Goal: Task Accomplishment & Management: Manage account settings

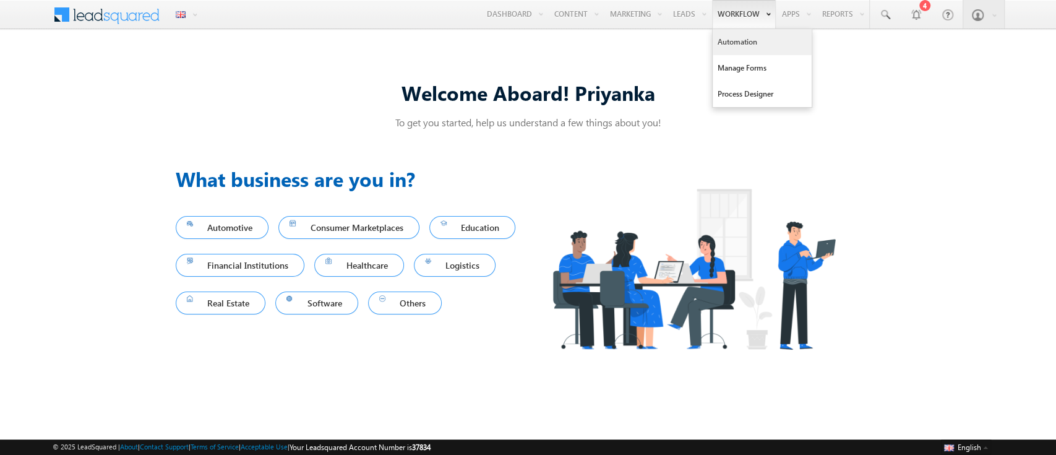
click at [734, 37] on link "Automation" at bounding box center [762, 42] width 99 height 26
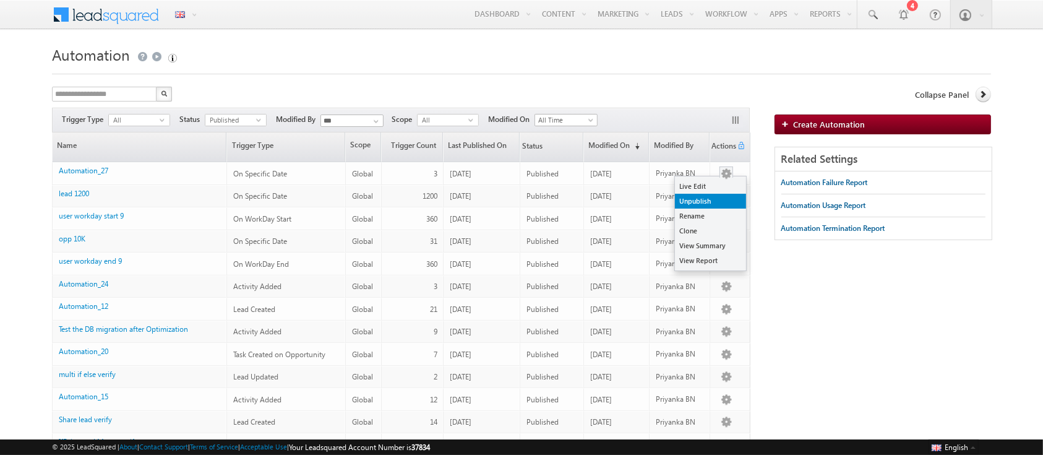
click at [707, 196] on link "Unpublish" at bounding box center [710, 201] width 71 height 15
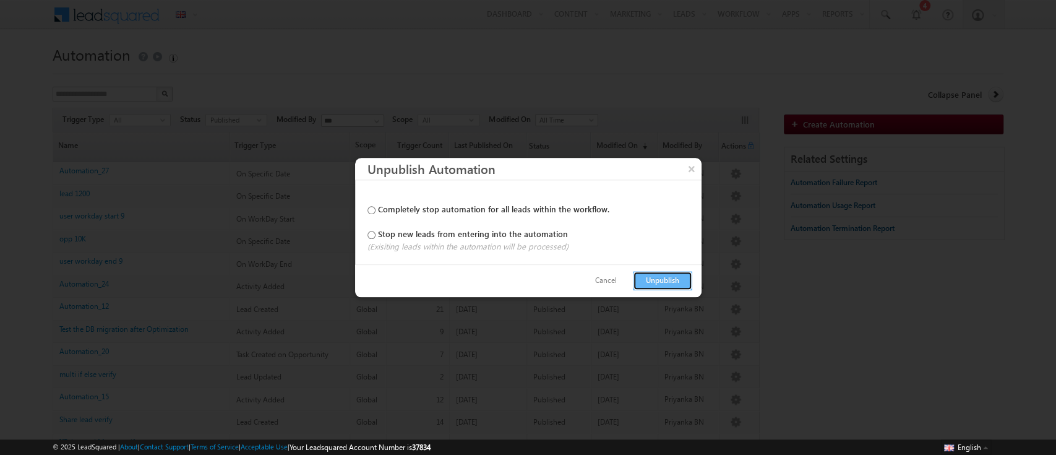
click at [655, 280] on button "Unpublish" at bounding box center [662, 280] width 59 height 19
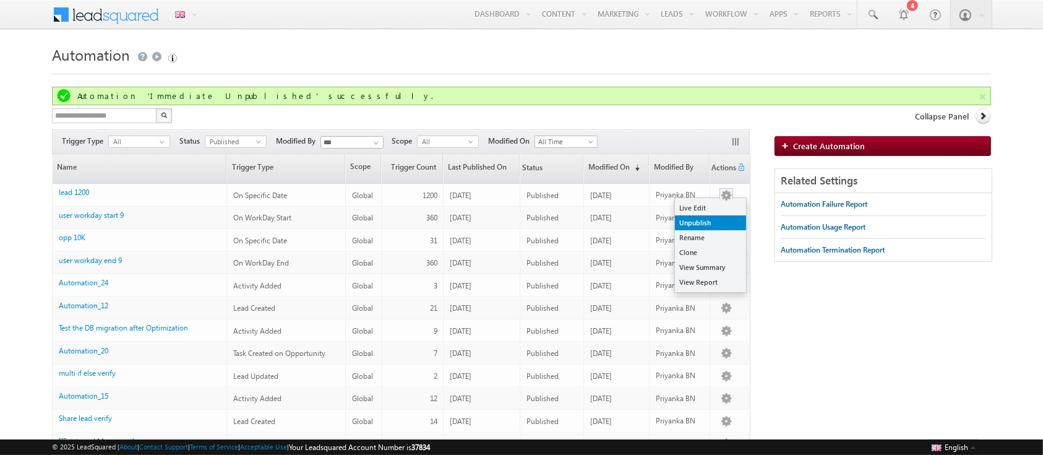
click at [719, 222] on link "Unpublish" at bounding box center [710, 222] width 71 height 15
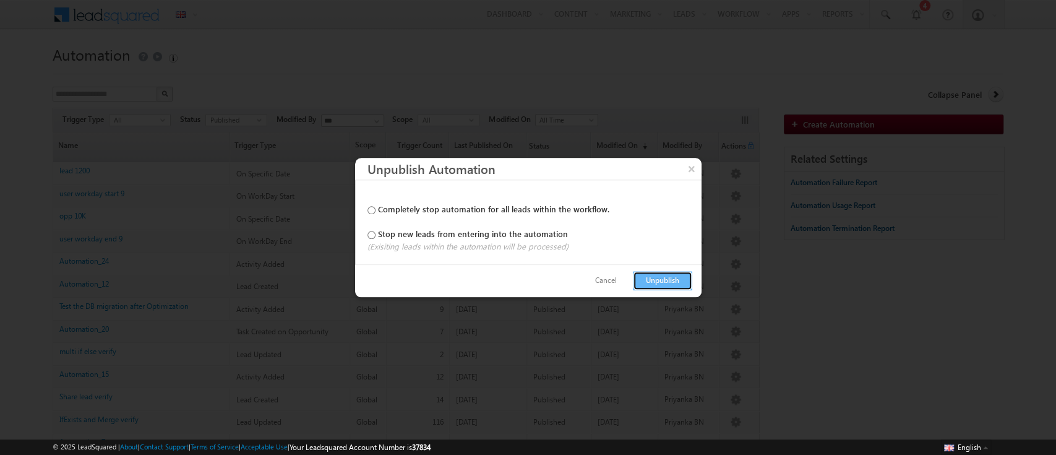
click at [663, 278] on button "Unpublish" at bounding box center [662, 280] width 59 height 19
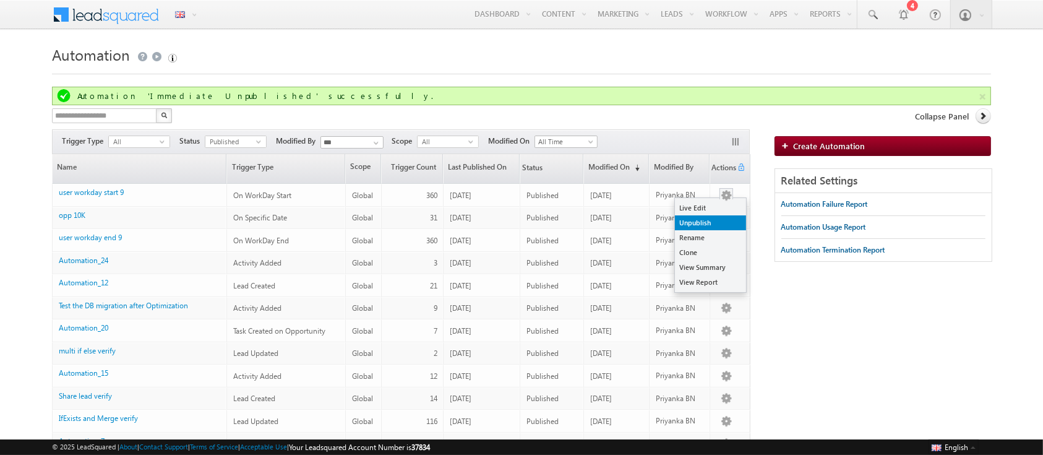
click at [713, 223] on link "Unpublish" at bounding box center [710, 222] width 71 height 15
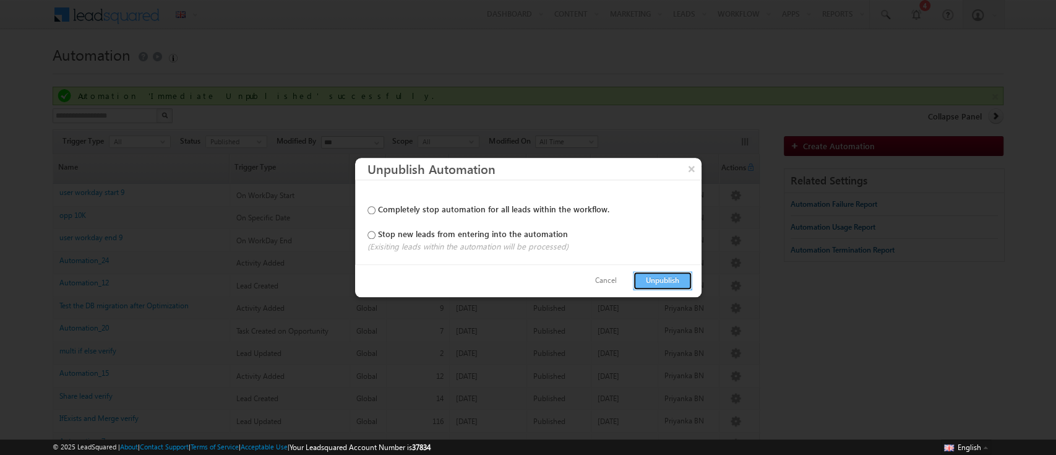
click at [670, 280] on button "Unpublish" at bounding box center [662, 280] width 59 height 19
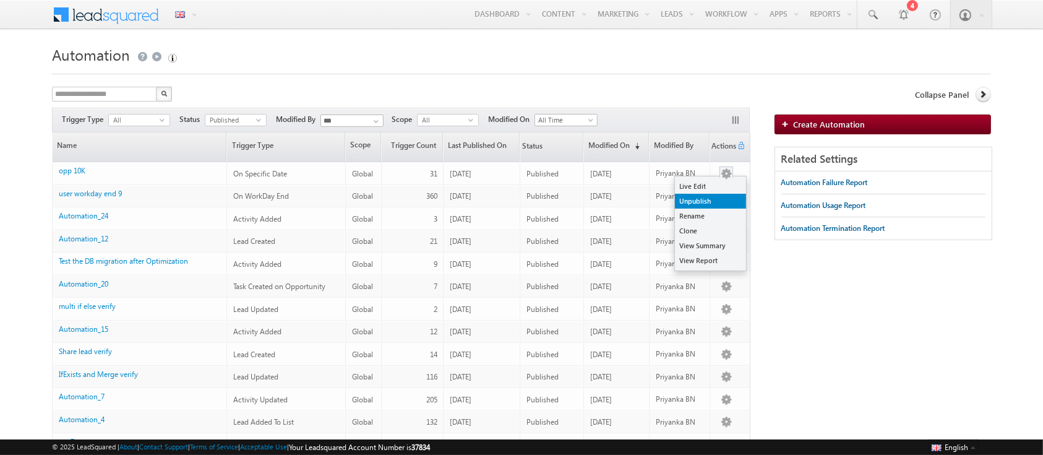
click at [713, 202] on link "Unpublish" at bounding box center [710, 201] width 71 height 15
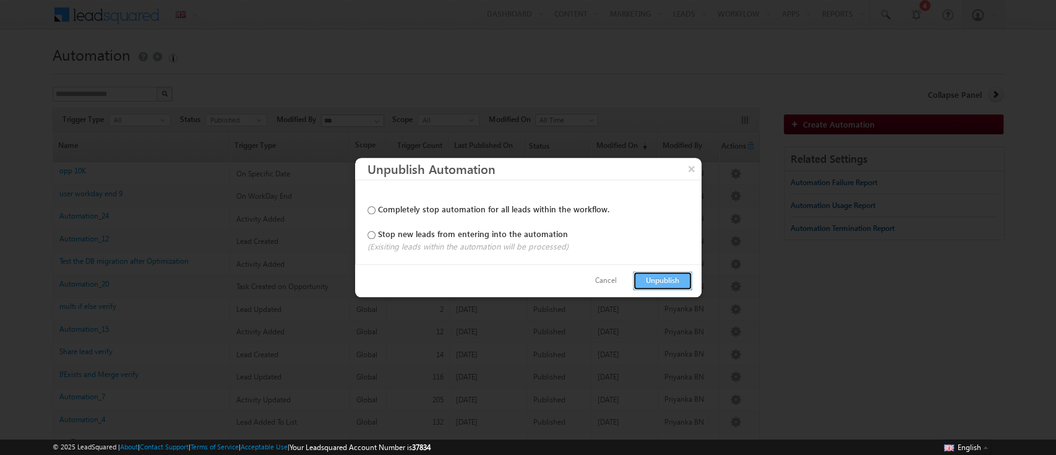
click at [668, 275] on button "Unpublish" at bounding box center [662, 280] width 59 height 19
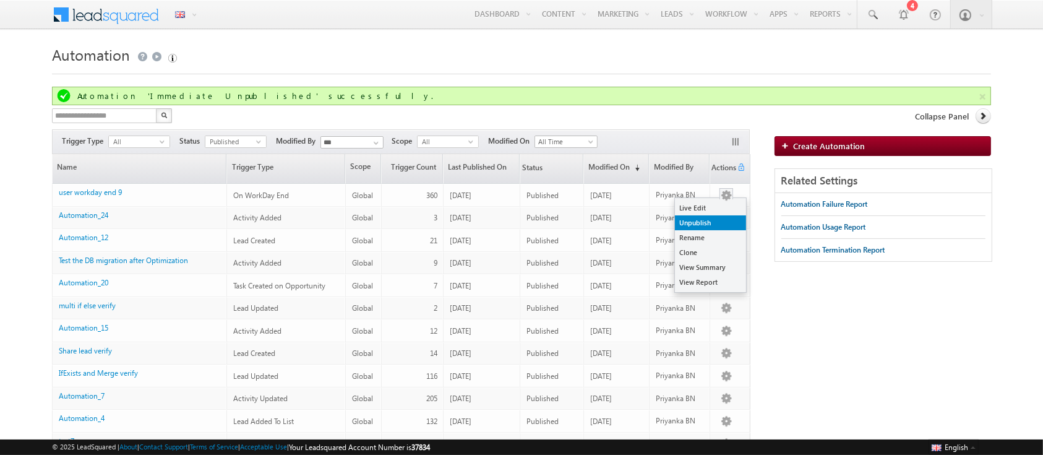
click at [715, 225] on link "Unpublish" at bounding box center [710, 222] width 71 height 15
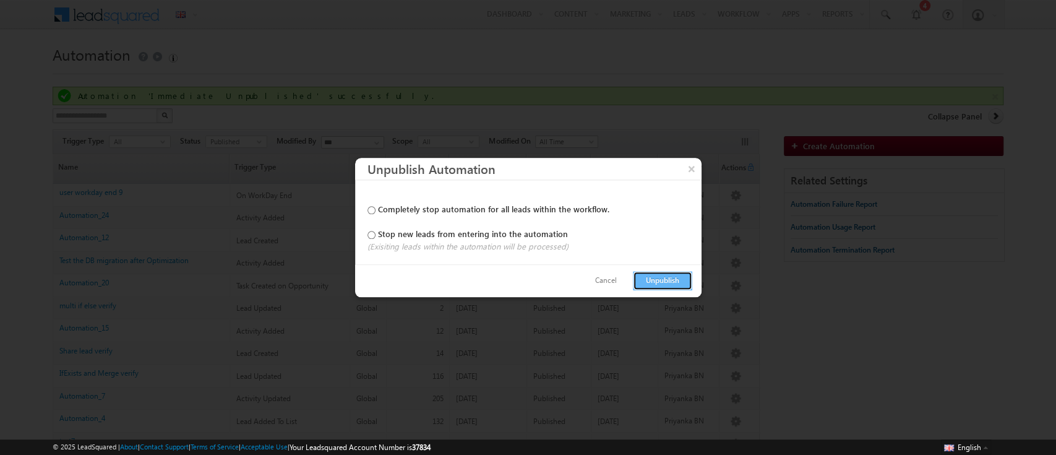
click at [668, 281] on button "Unpublish" at bounding box center [662, 280] width 59 height 19
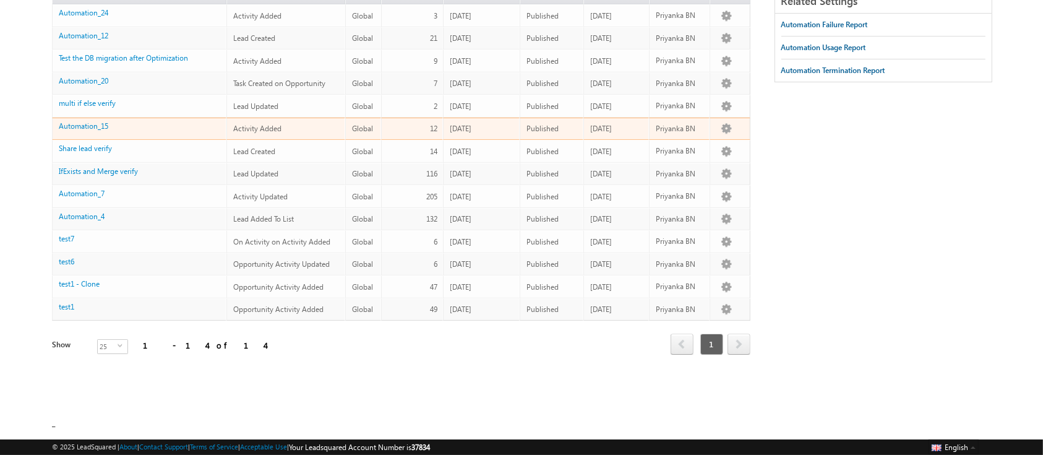
scroll to position [158, 0]
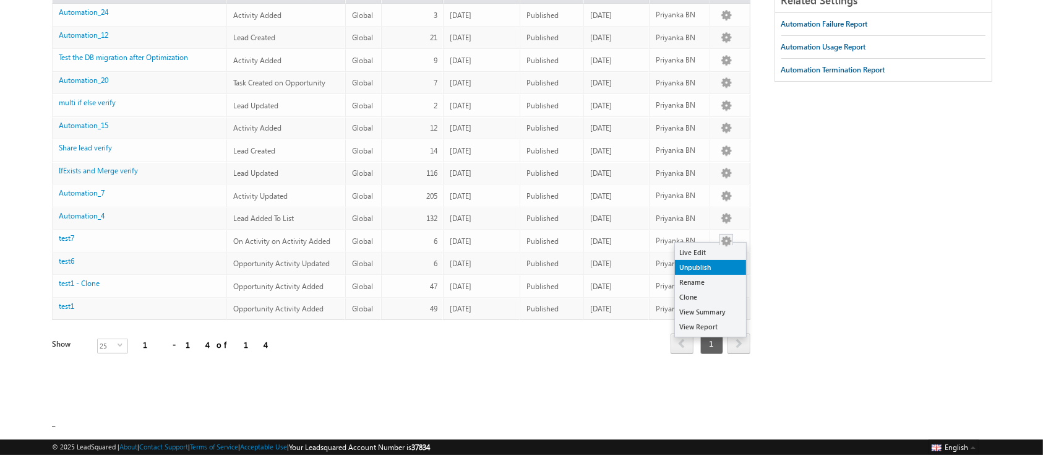
click at [718, 270] on link "Unpublish" at bounding box center [710, 267] width 71 height 15
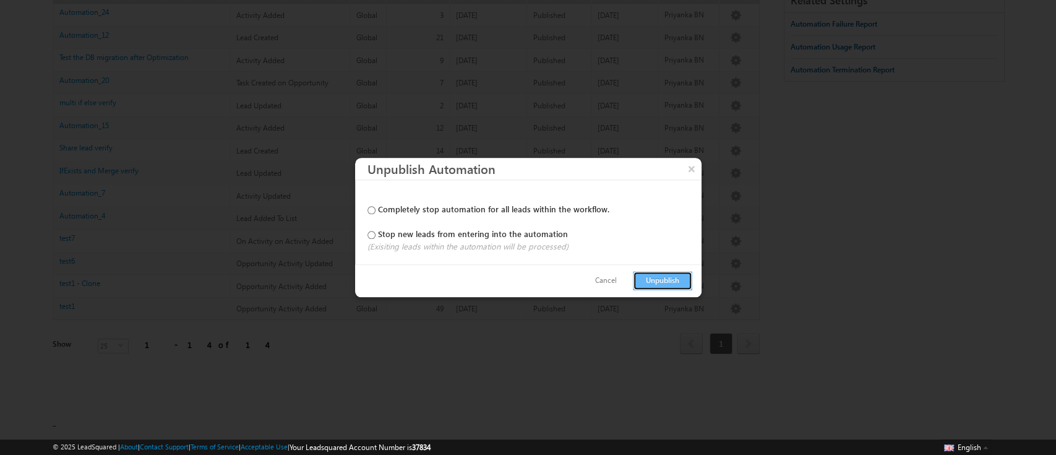
click at [665, 281] on button "Unpublish" at bounding box center [662, 280] width 59 height 19
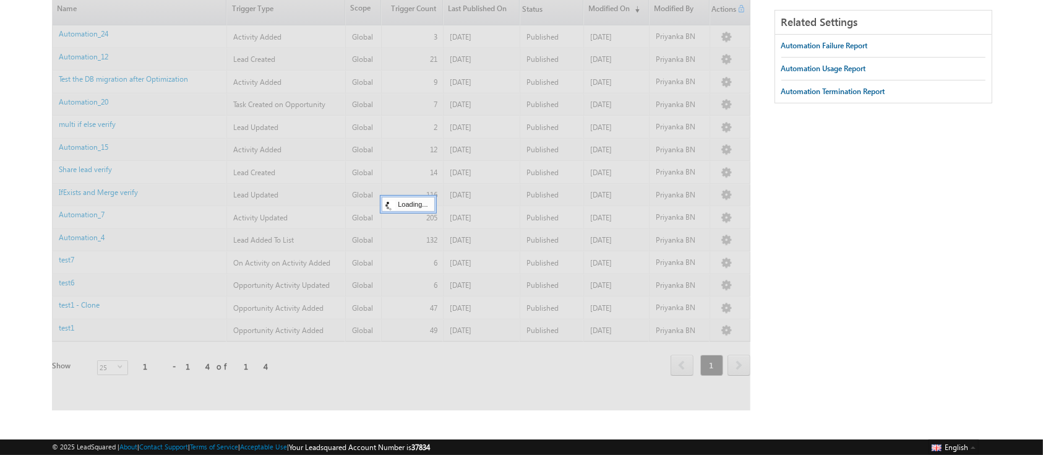
scroll to position [157, 0]
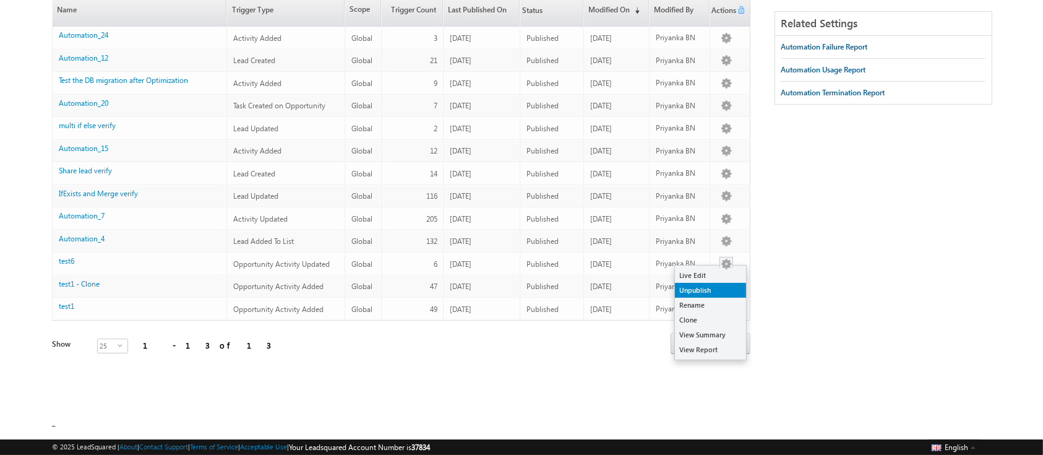
click at [708, 286] on link "Unpublish" at bounding box center [710, 290] width 71 height 15
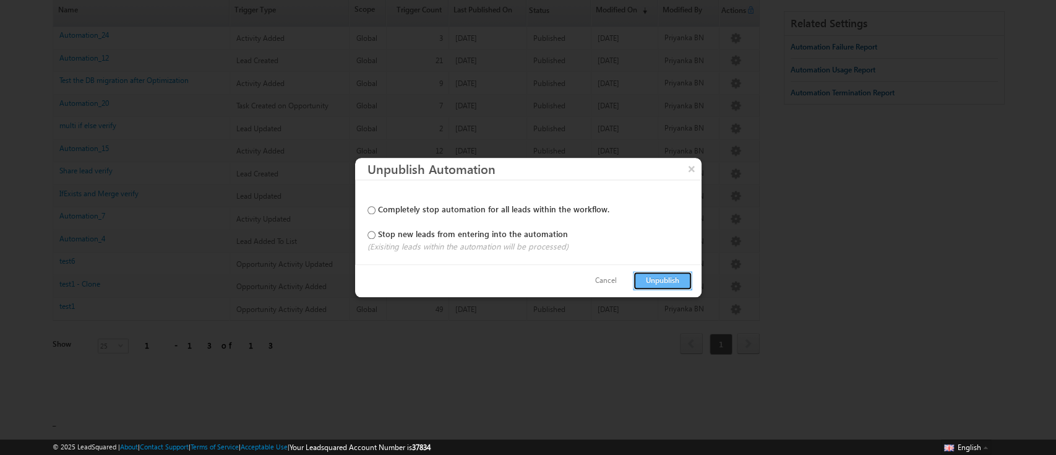
click at [673, 280] on button "Unpublish" at bounding box center [662, 280] width 59 height 19
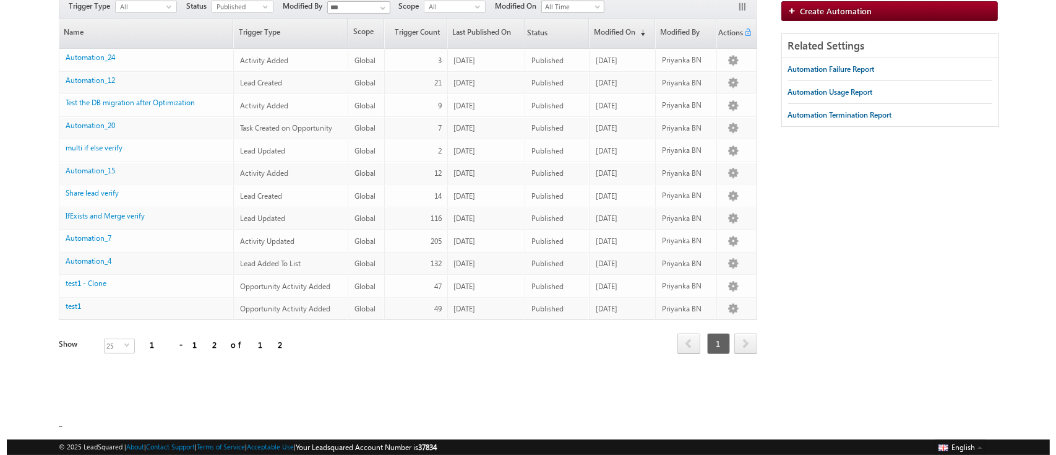
scroll to position [114, 0]
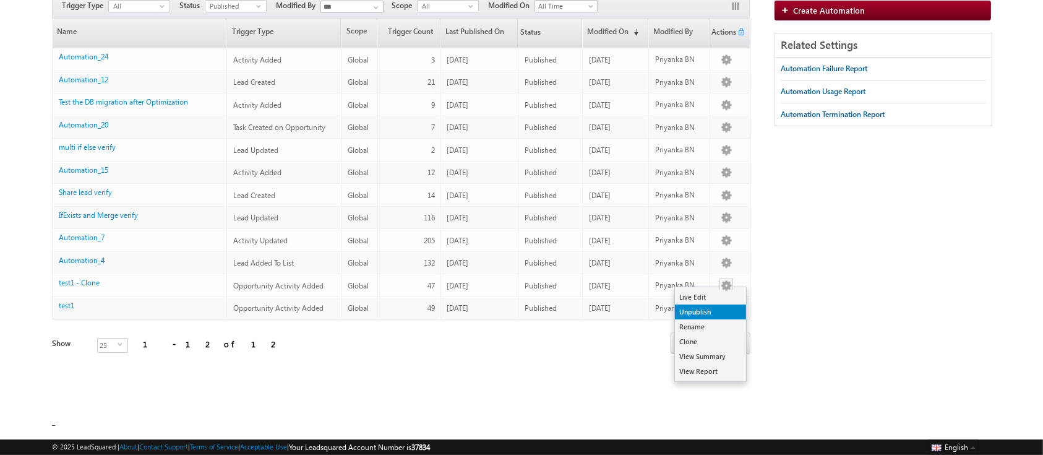
click at [712, 311] on link "Unpublish" at bounding box center [710, 311] width 71 height 15
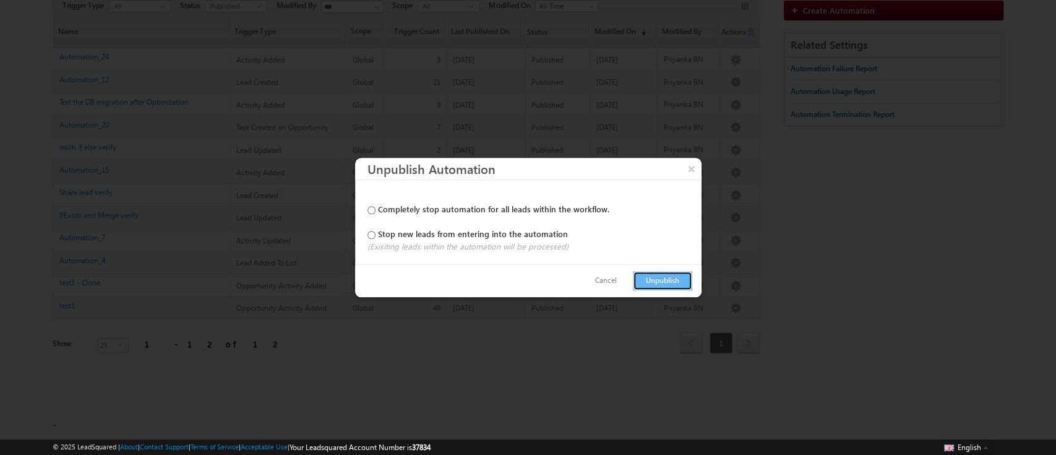
click at [664, 277] on button "Unpublish" at bounding box center [662, 280] width 59 height 19
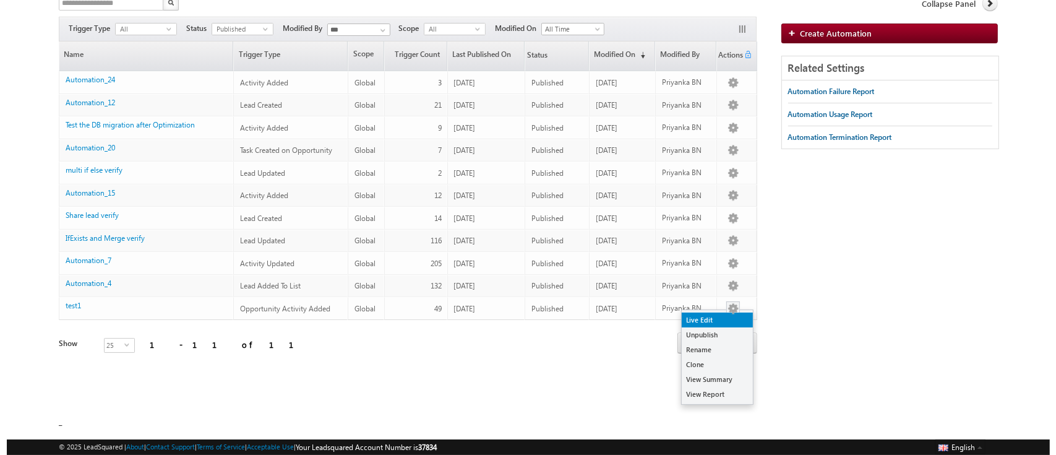
scroll to position [91, 0]
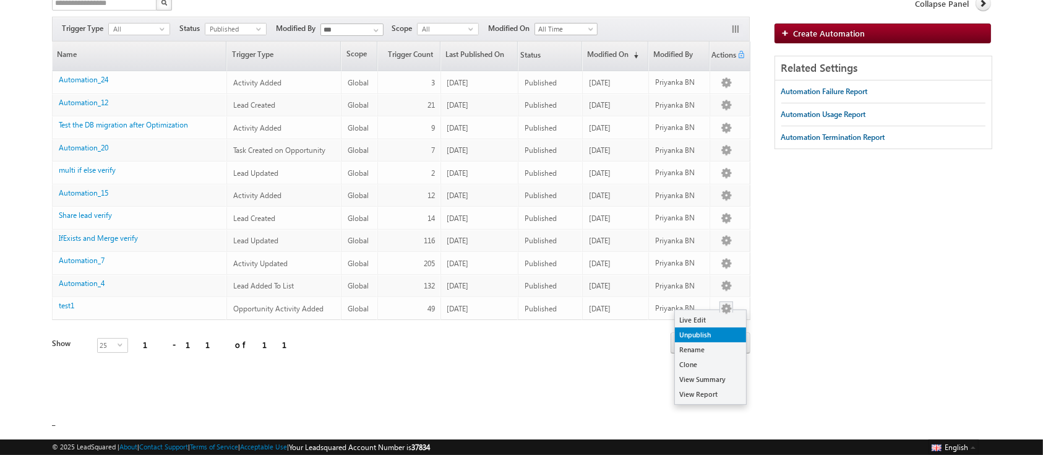
click at [715, 334] on link "Unpublish" at bounding box center [710, 334] width 71 height 15
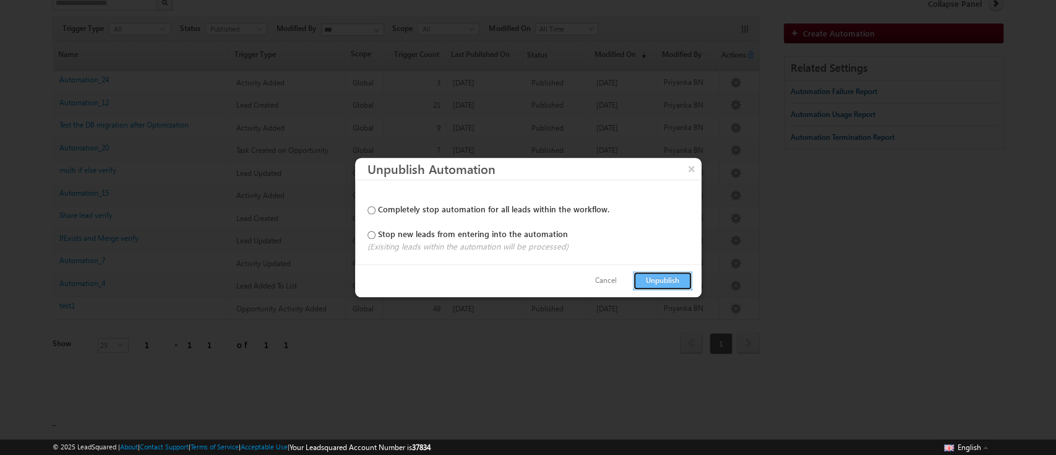
click at [658, 281] on button "Unpublish" at bounding box center [662, 280] width 59 height 19
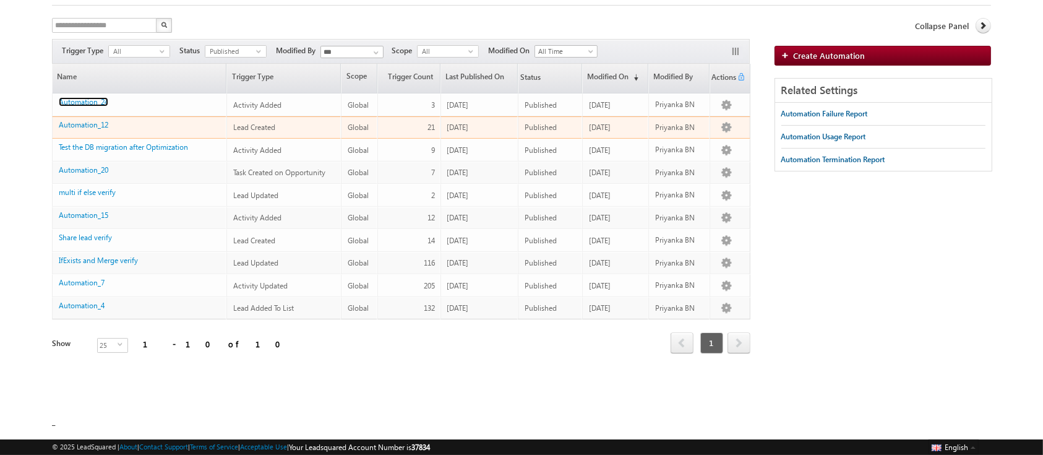
scroll to position [0, 0]
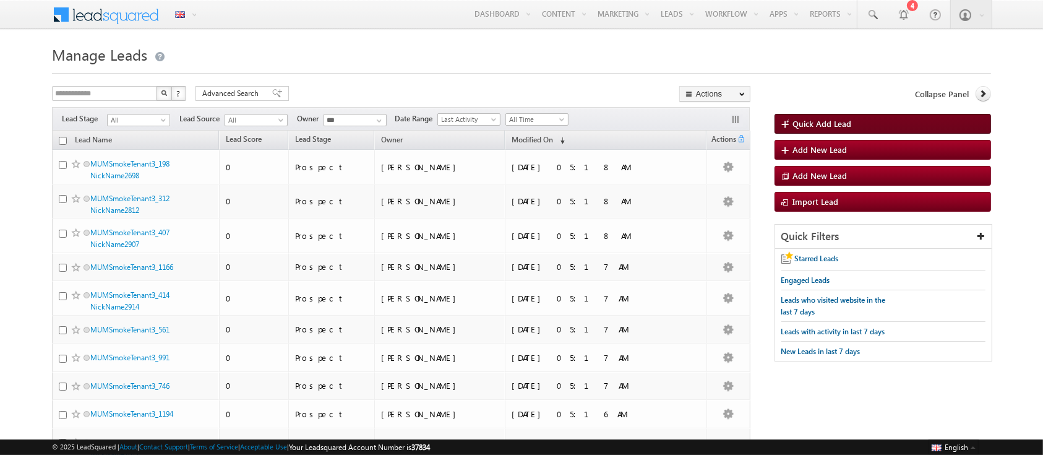
click at [819, 126] on span "Quick Add Lead" at bounding box center [822, 123] width 59 height 11
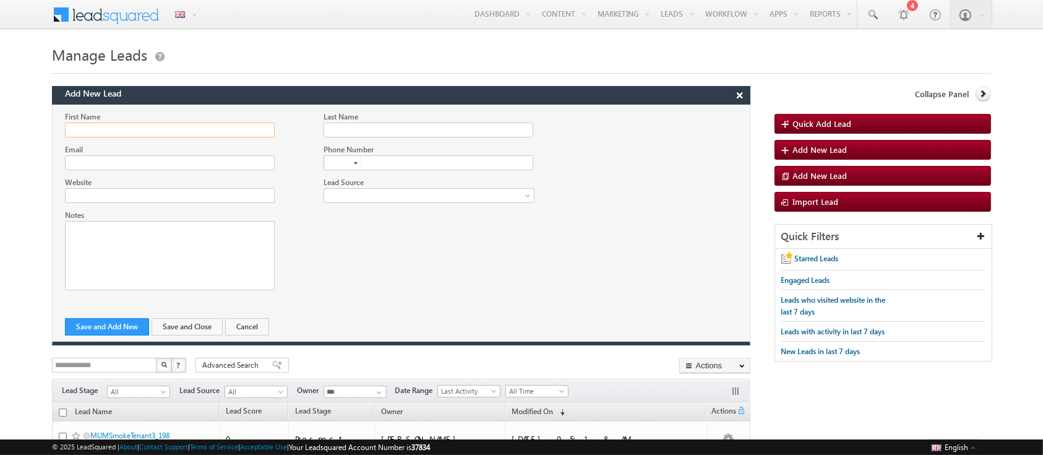
click at [123, 134] on input "First Name" at bounding box center [169, 130] width 209 height 15
type input "**********"
click at [119, 158] on input "Email" at bounding box center [169, 162] width 209 height 15
paste input "**********"
type input "**********"
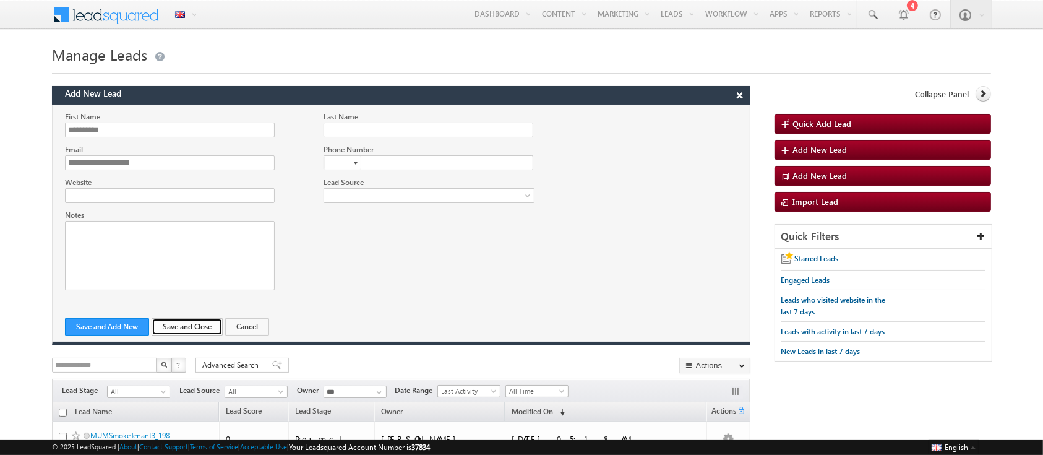
click at [180, 321] on button "Save and Close" at bounding box center [187, 326] width 71 height 17
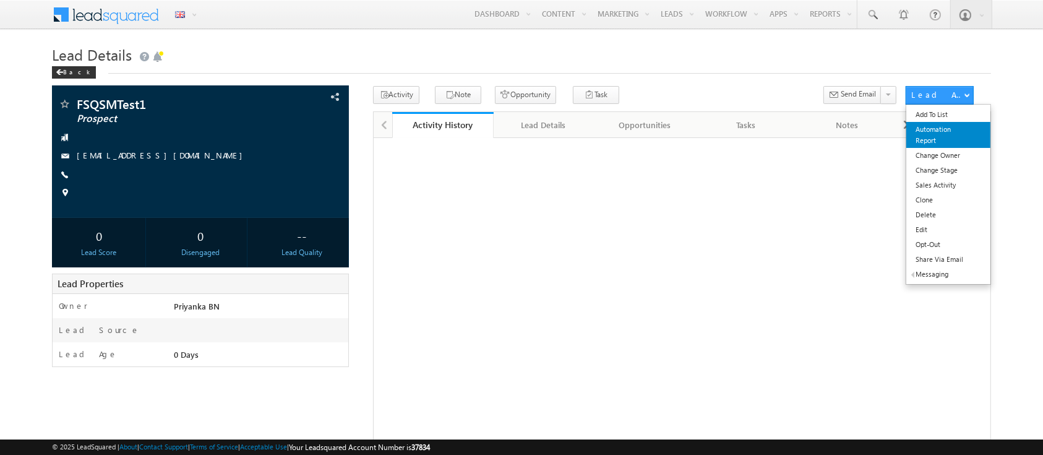
click at [947, 129] on link "Automation Report" at bounding box center [949, 135] width 84 height 26
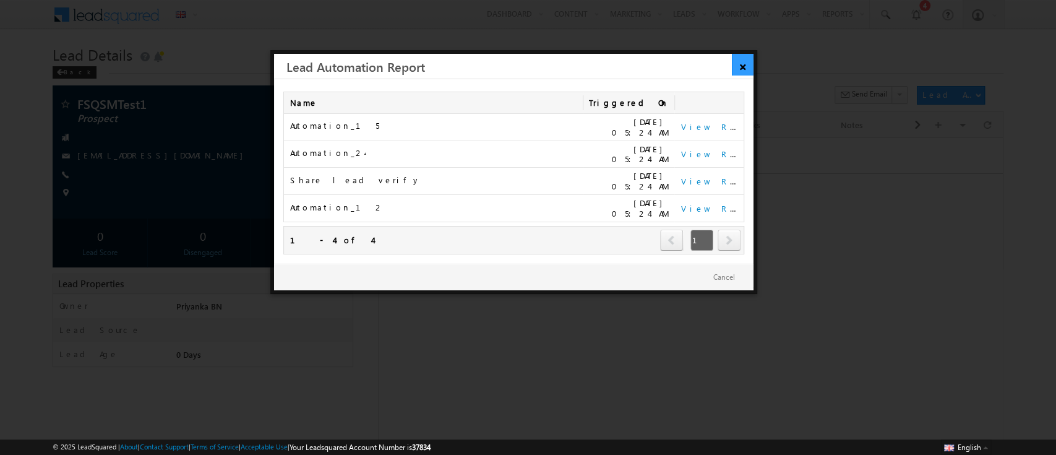
click at [739, 70] on link "×" at bounding box center [743, 65] width 22 height 22
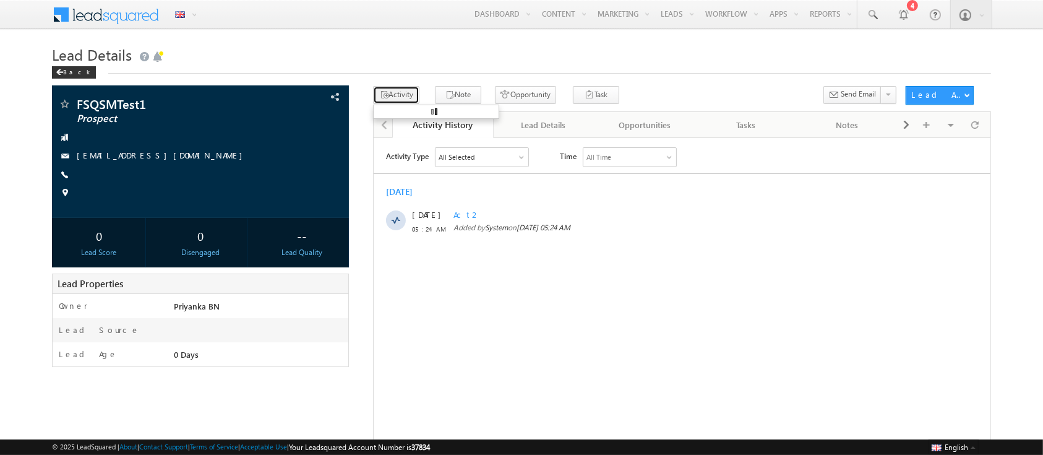
click at [401, 93] on button "Activity" at bounding box center [396, 95] width 46 height 18
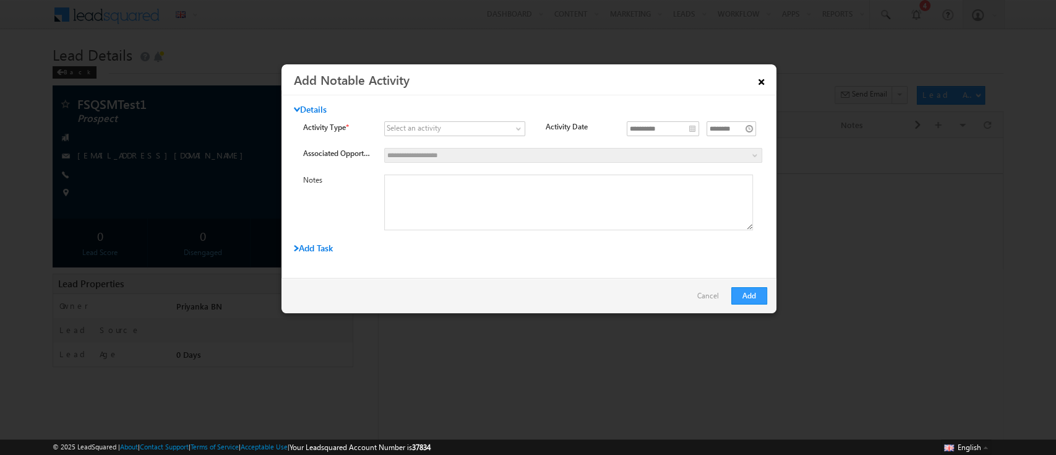
click at [763, 72] on link "×" at bounding box center [761, 80] width 21 height 22
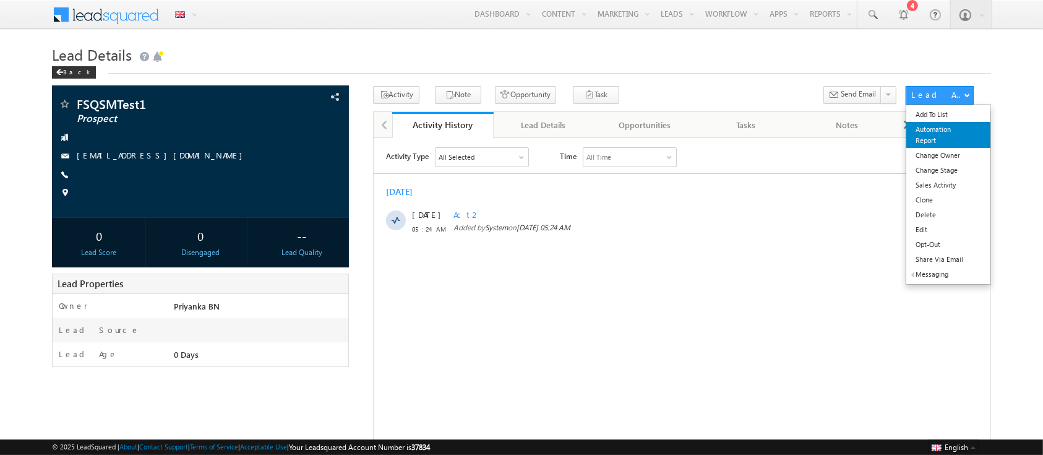
click at [935, 135] on link "Automation Report" at bounding box center [949, 135] width 84 height 26
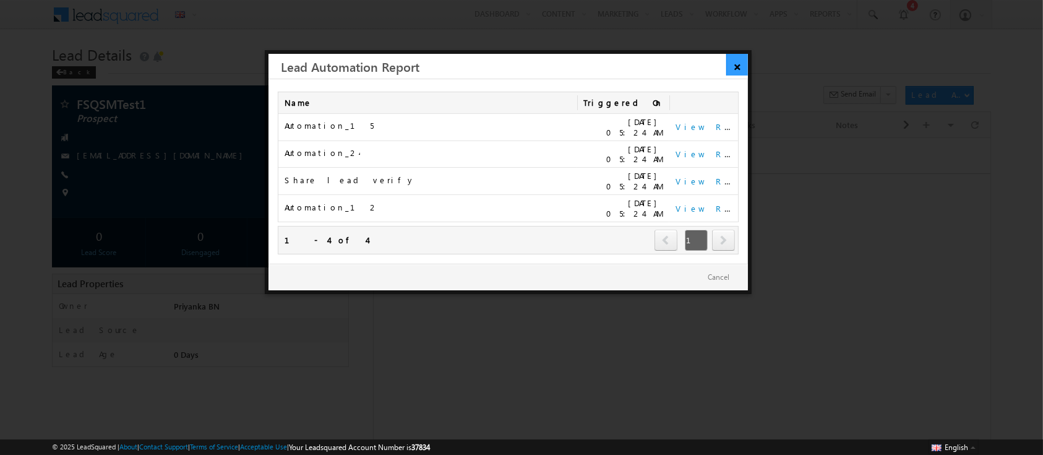
click at [735, 59] on link "×" at bounding box center [737, 65] width 22 height 22
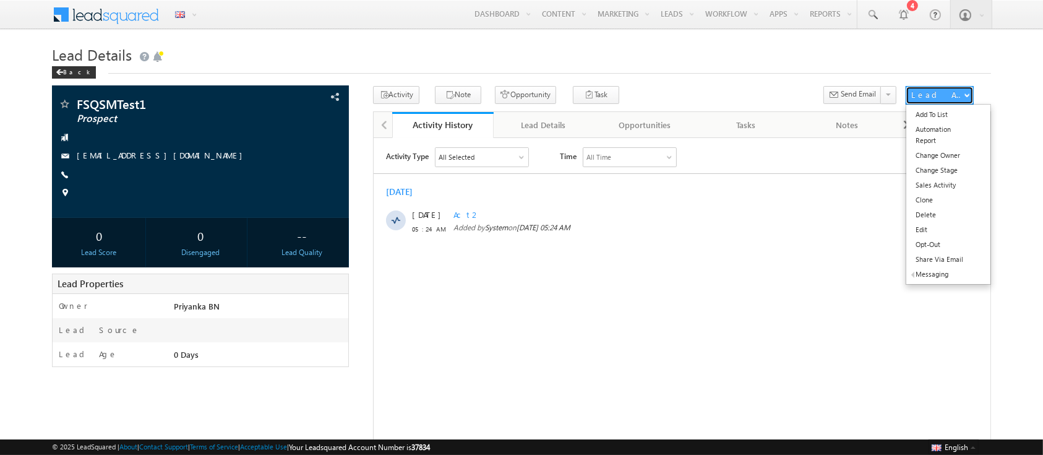
click at [947, 92] on div "Lead Actions" at bounding box center [937, 94] width 53 height 11
click at [944, 132] on link "Automation Report" at bounding box center [949, 135] width 84 height 26
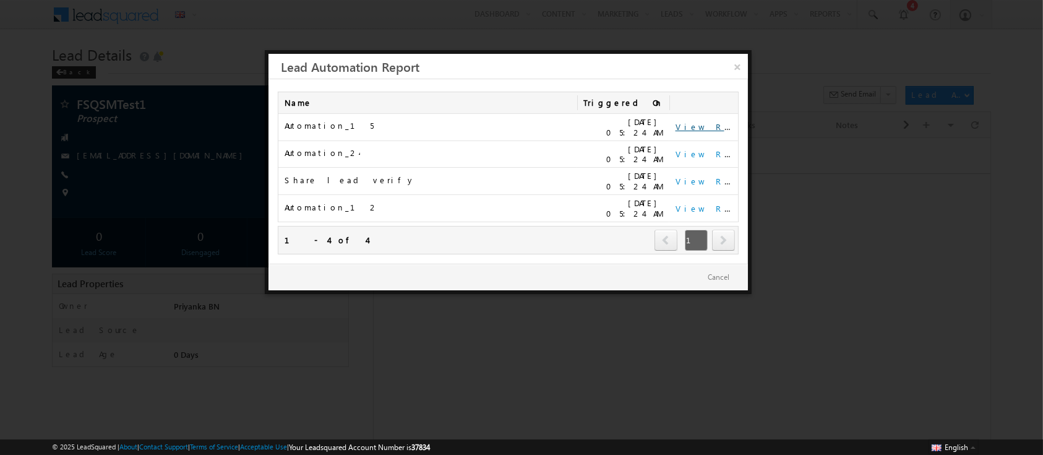
click at [700, 127] on link "View Report" at bounding box center [714, 126] width 77 height 11
click at [694, 149] on link "View Report" at bounding box center [714, 154] width 77 height 11
click at [687, 176] on link "View Report" at bounding box center [714, 181] width 77 height 11
click at [703, 203] on link "View Report" at bounding box center [714, 208] width 77 height 11
click at [739, 66] on link "×" at bounding box center [737, 65] width 22 height 22
